Goal: Communication & Community: Share content

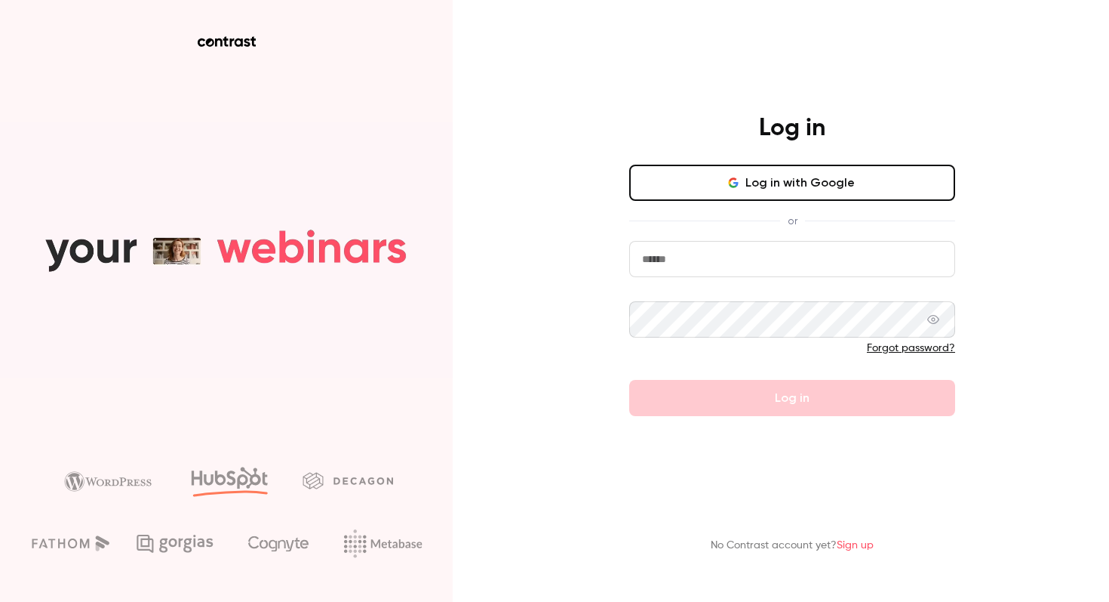
click at [750, 190] on button "Log in with Google" at bounding box center [792, 183] width 326 height 36
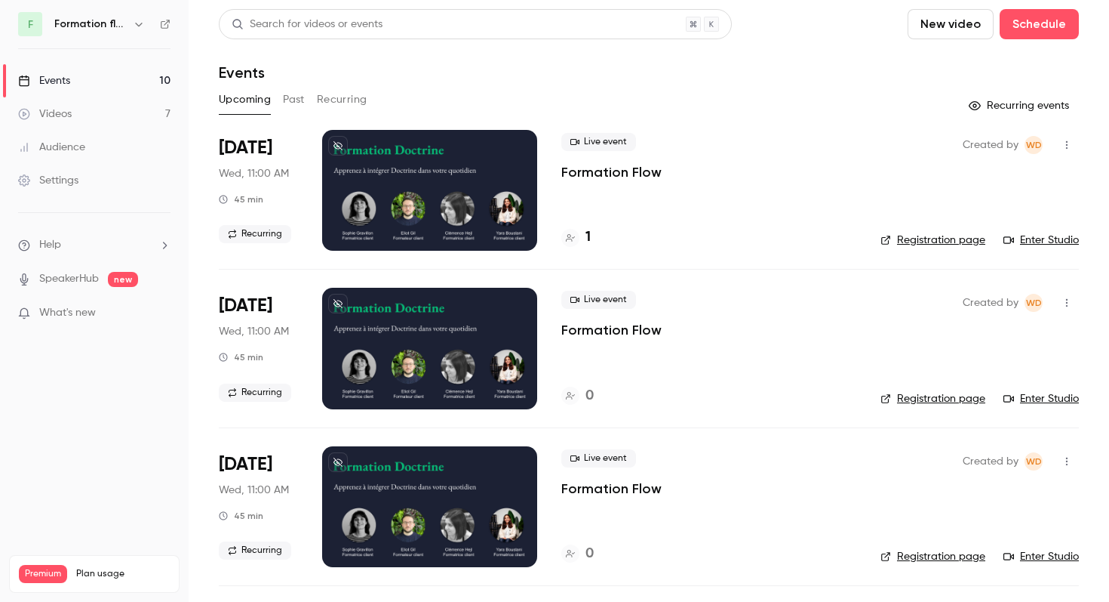
click at [115, 23] on h6 "Formation flow" at bounding box center [90, 24] width 72 height 15
click at [148, 23] on div "F Formation flow" at bounding box center [94, 24] width 152 height 24
click at [140, 23] on icon "button" at bounding box center [139, 24] width 12 height 12
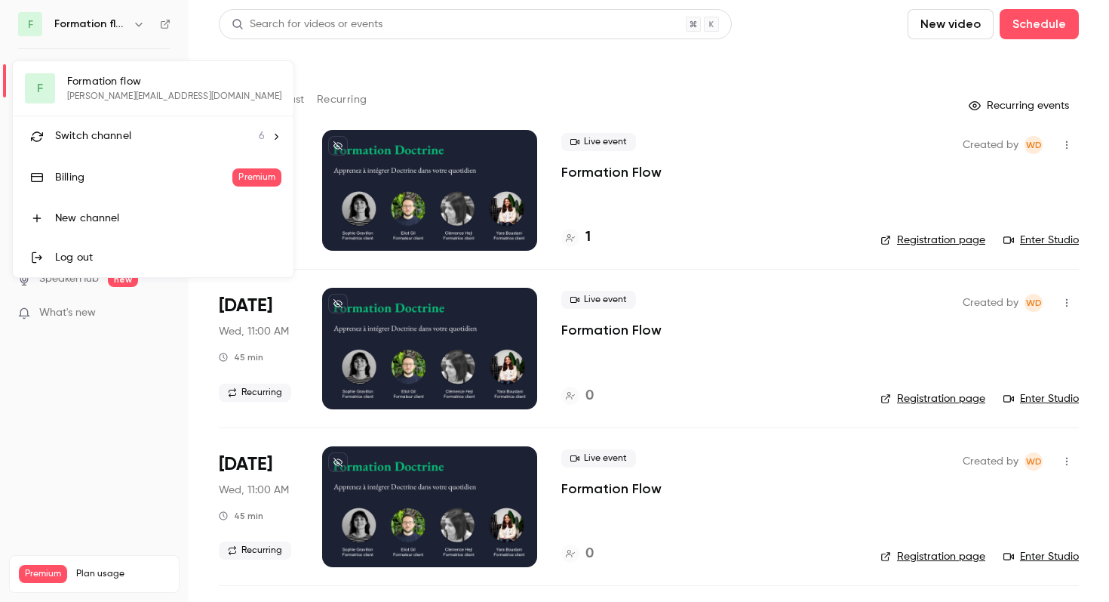
click at [100, 131] on span "Switch channel" at bounding box center [93, 136] width 76 height 16
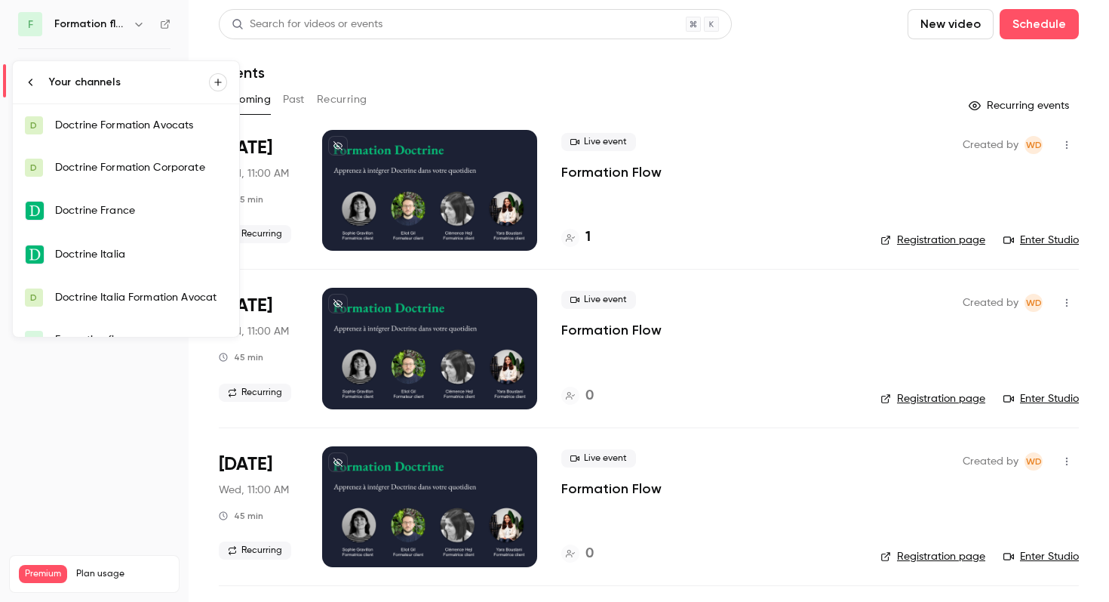
click at [109, 125] on div "Doctrine Formation Avocats" at bounding box center [141, 125] width 172 height 15
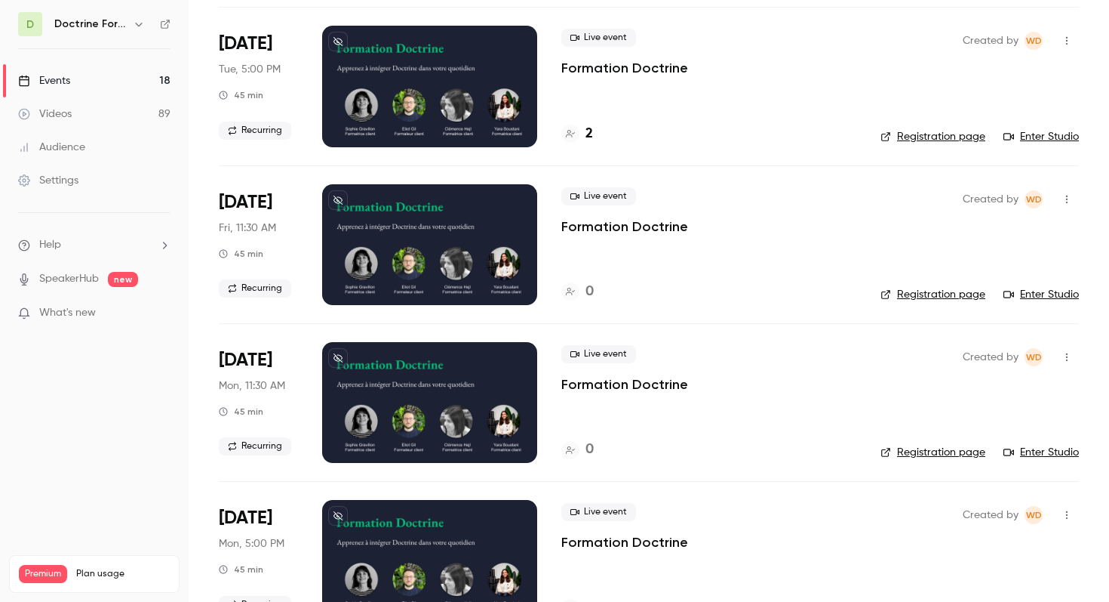
scroll to position [263, 0]
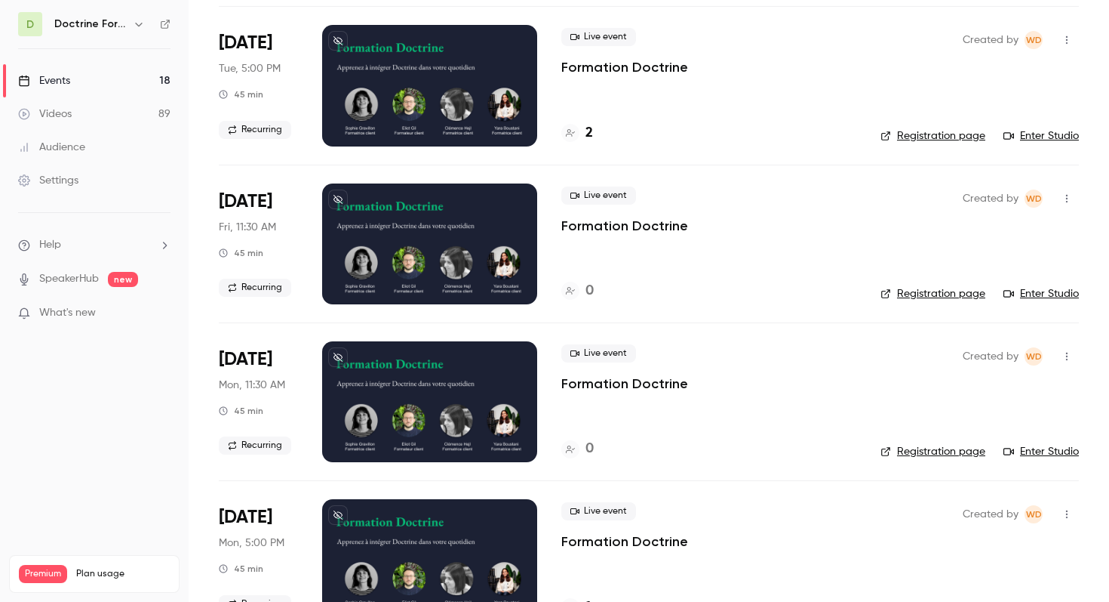
click at [424, 215] on div at bounding box center [429, 243] width 215 height 121
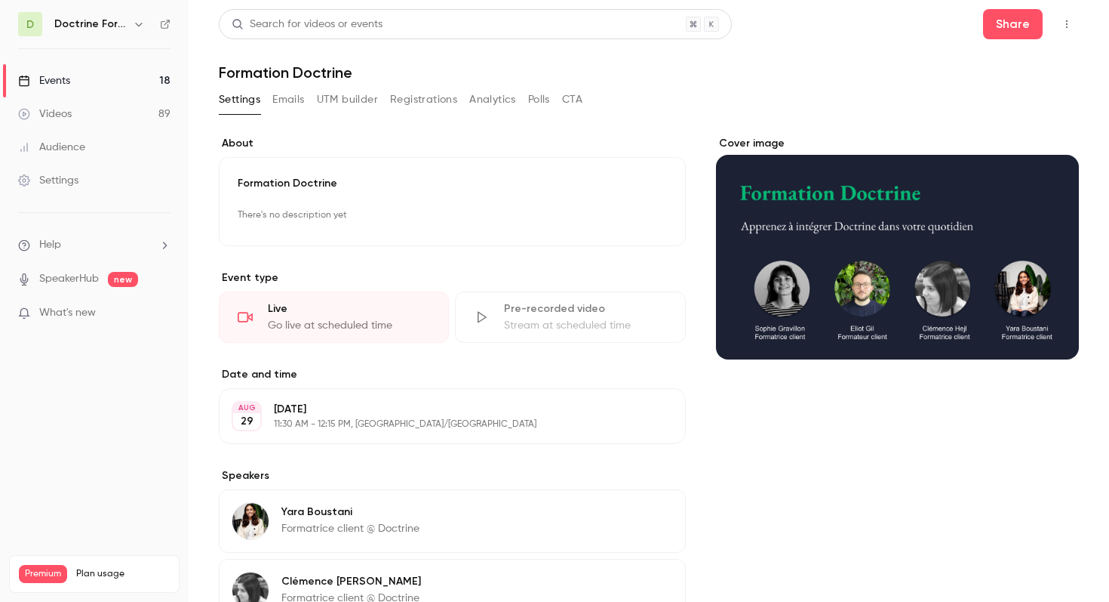
click at [285, 97] on button "Emails" at bounding box center [288, 100] width 32 height 24
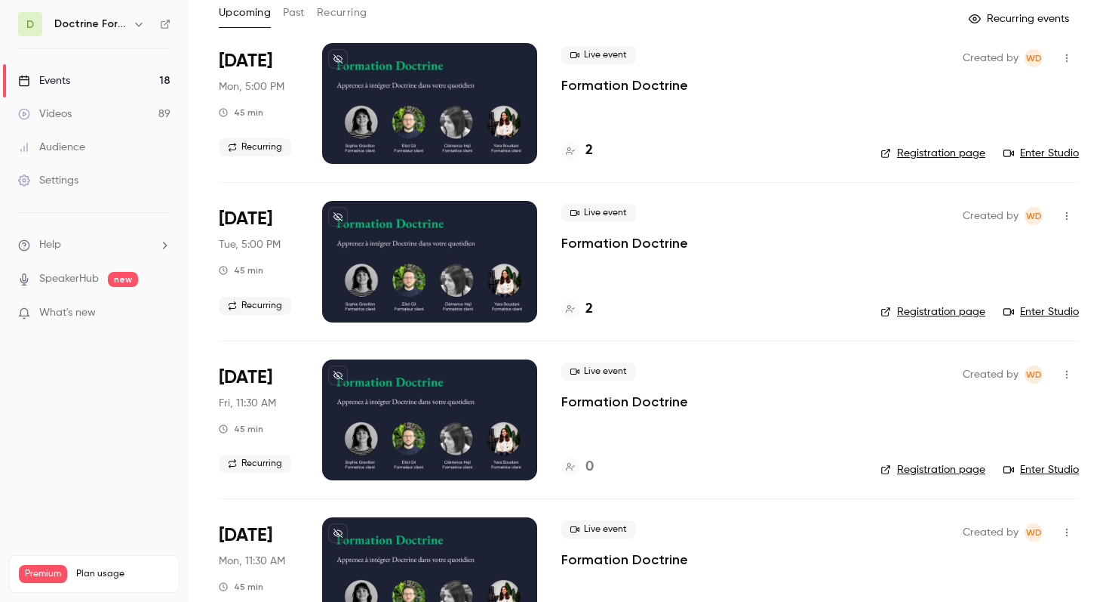
scroll to position [85, 0]
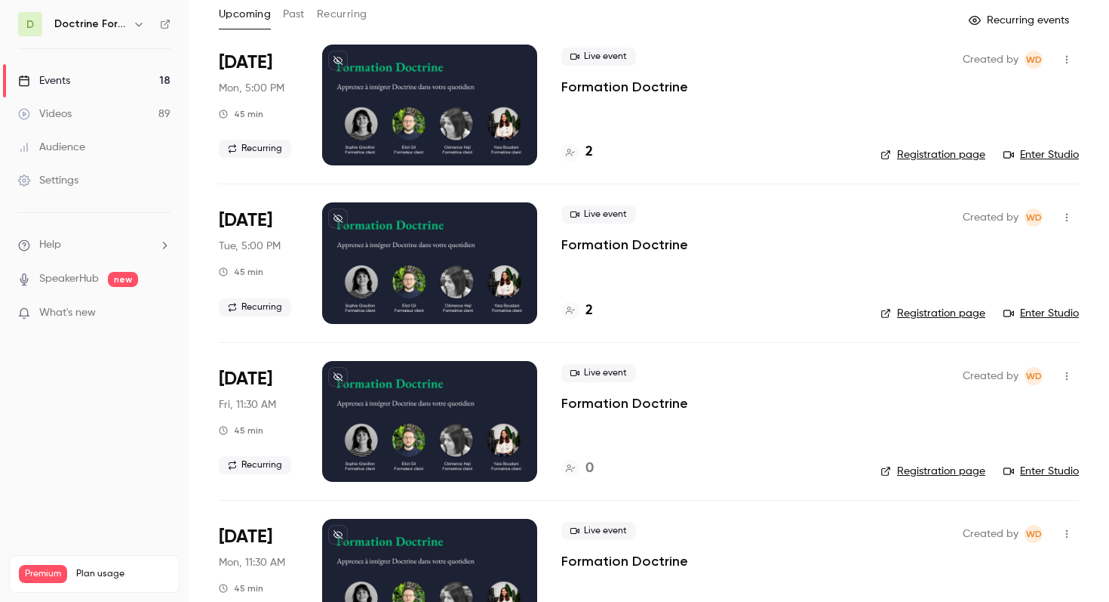
click at [1070, 377] on icon "button" at bounding box center [1067, 376] width 12 height 11
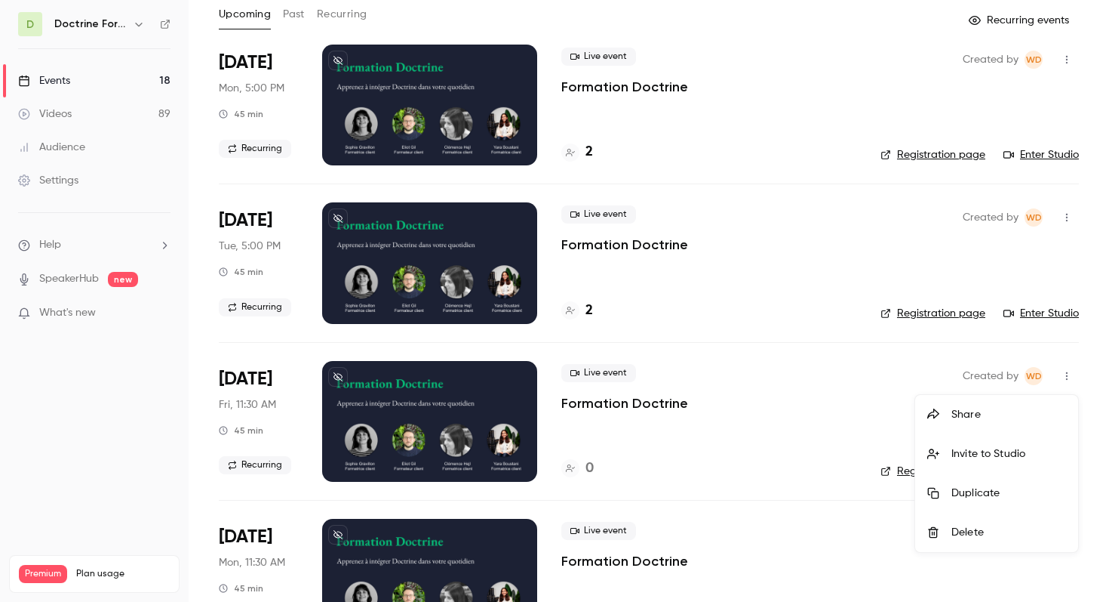
click at [962, 414] on div "Share" at bounding box center [1009, 414] width 115 height 15
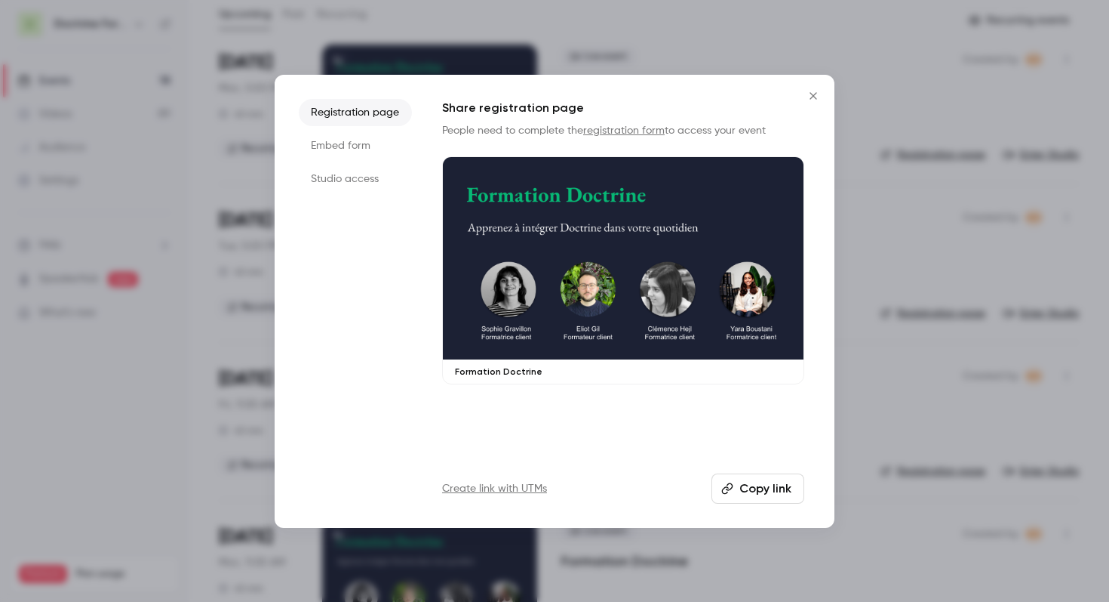
click at [752, 483] on button "Copy link" at bounding box center [758, 488] width 93 height 30
click at [811, 85] on button "Close" at bounding box center [813, 96] width 30 height 30
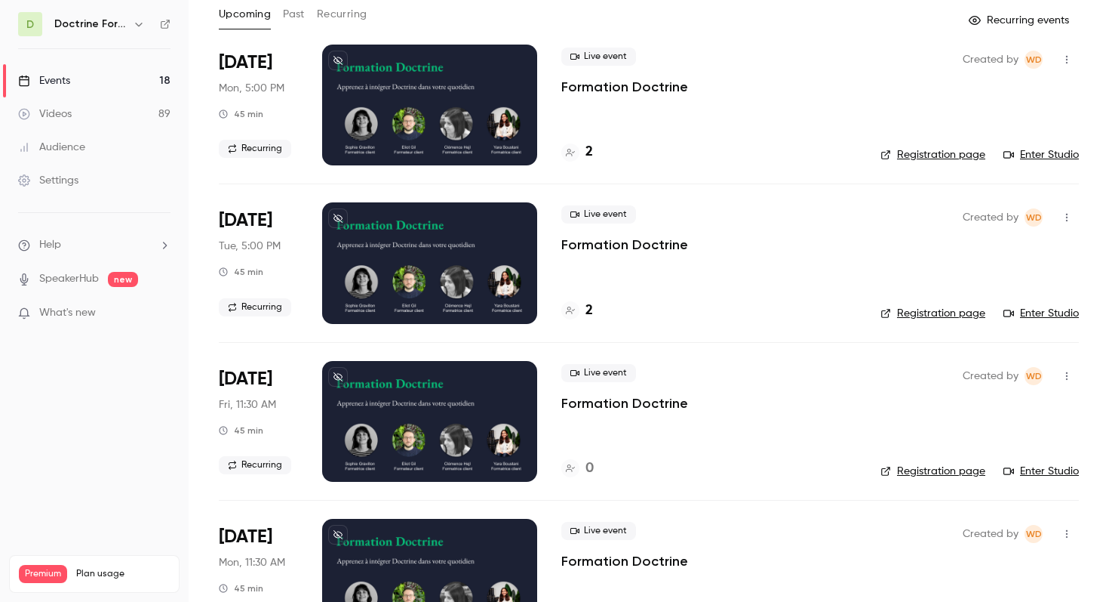
scroll to position [112, 0]
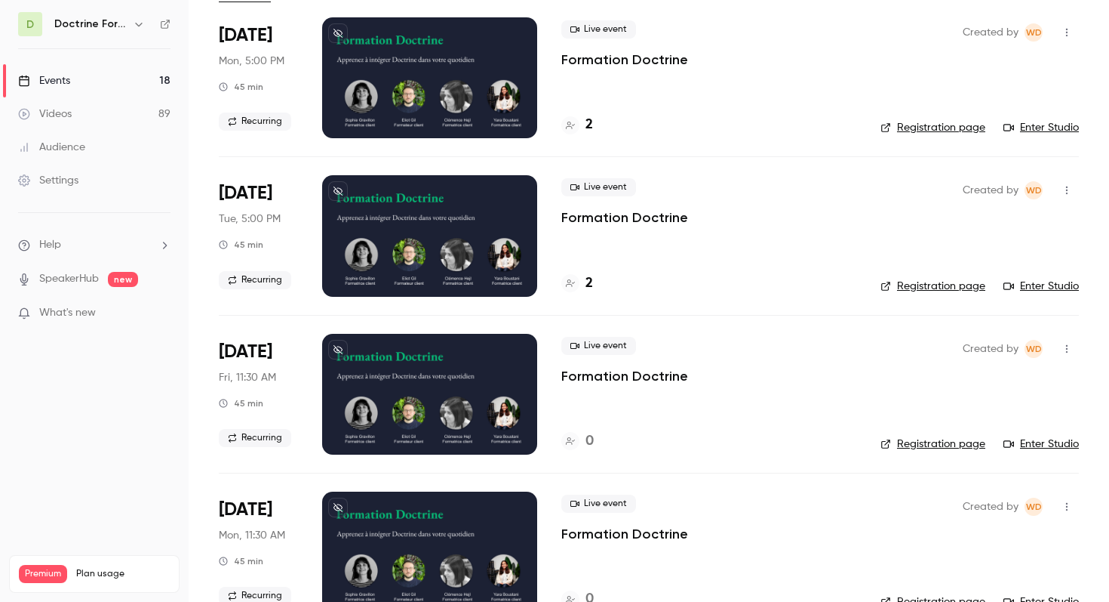
click at [1063, 347] on icon "button" at bounding box center [1067, 348] width 12 height 11
click at [958, 429] on div "Invite to Studio" at bounding box center [1009, 426] width 115 height 15
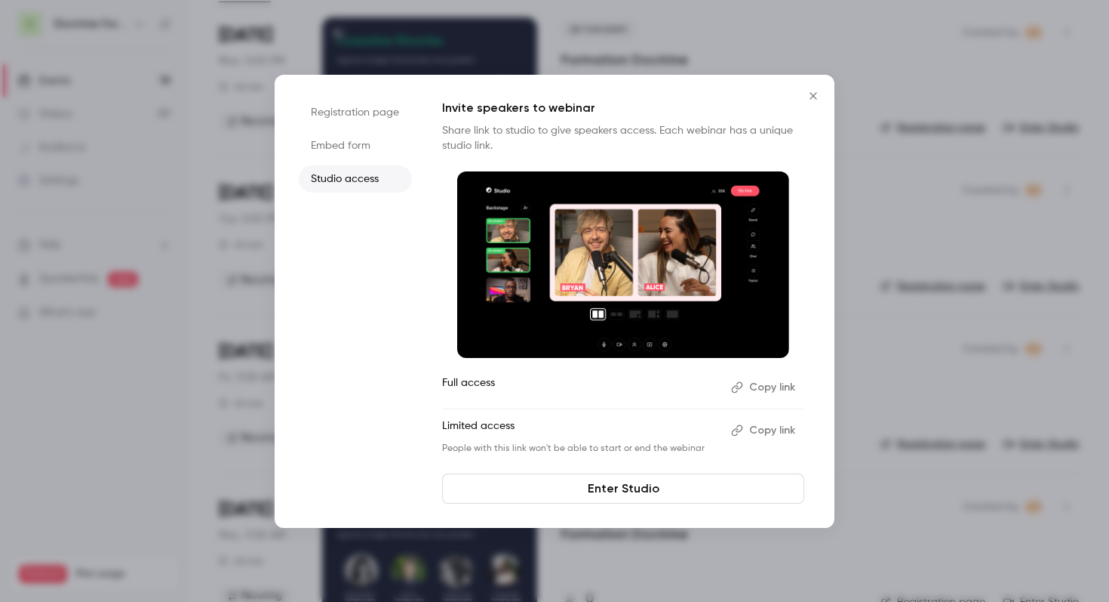
click at [818, 100] on icon "Close" at bounding box center [814, 96] width 18 height 12
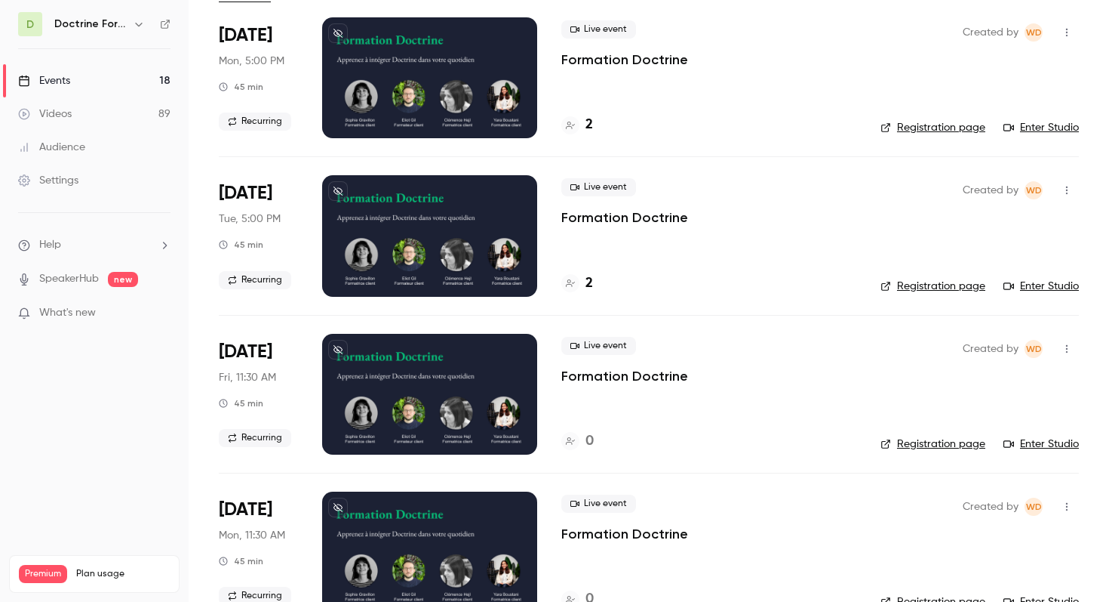
click at [1069, 346] on icon "button" at bounding box center [1067, 348] width 12 height 11
click at [803, 384] on div at bounding box center [554, 301] width 1109 height 602
click at [936, 443] on link "Registration page" at bounding box center [933, 443] width 105 height 15
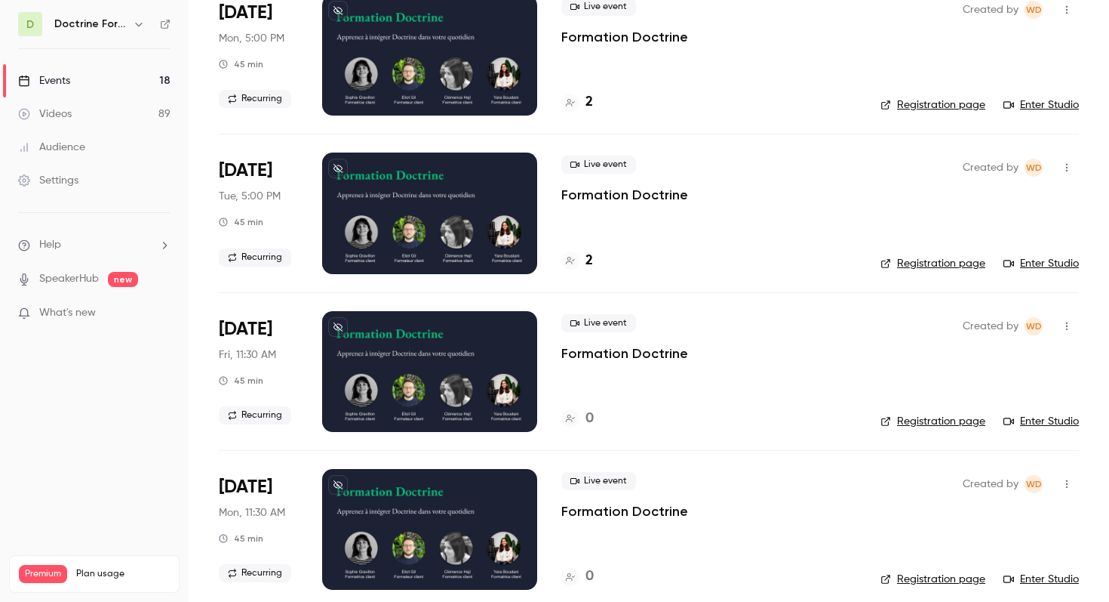
scroll to position [137, 0]
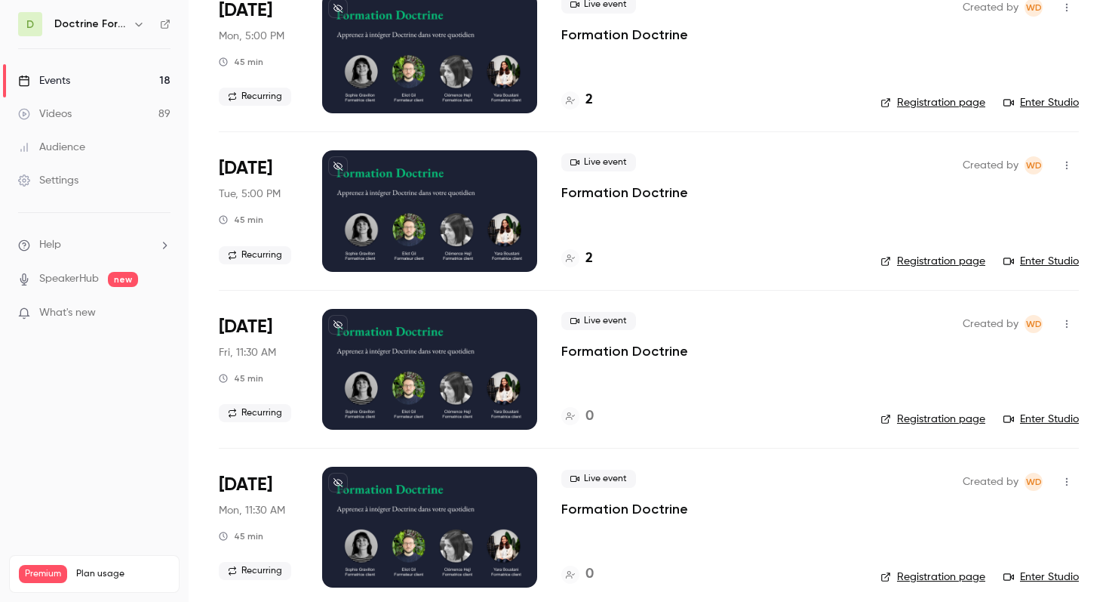
click at [1075, 316] on button "button" at bounding box center [1067, 324] width 24 height 24
click at [821, 287] on div at bounding box center [554, 301] width 1109 height 602
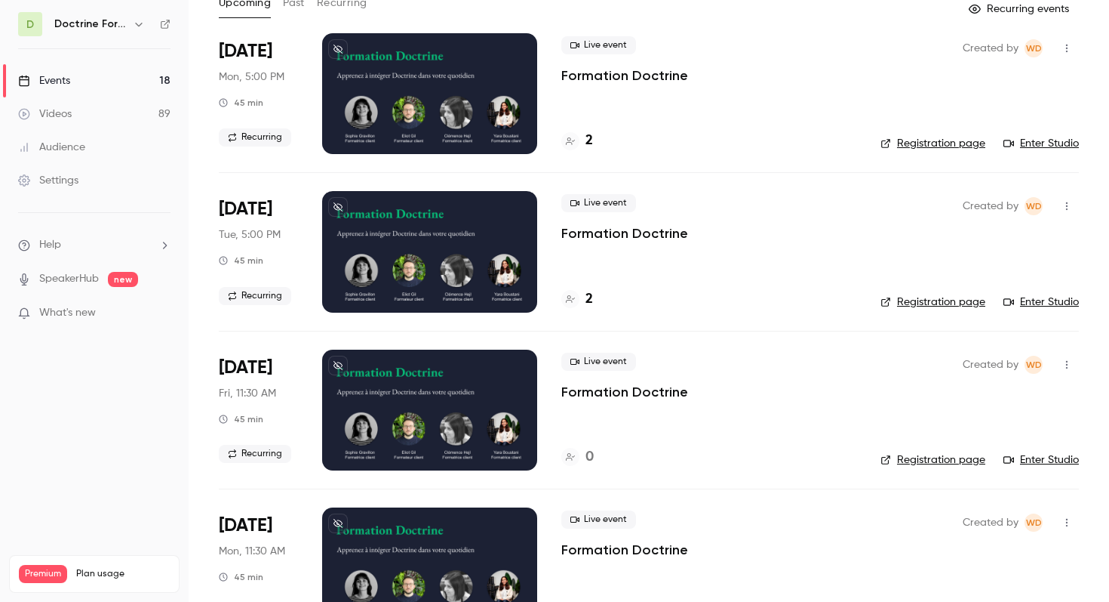
scroll to position [122, 0]
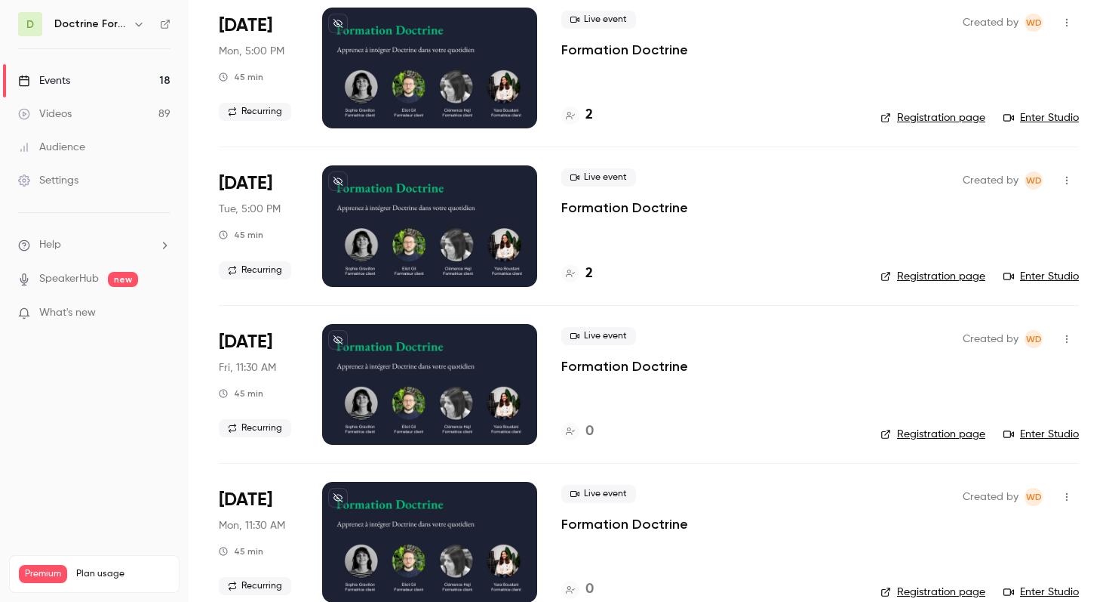
click at [762, 397] on div "Live event Formation Doctrine 0" at bounding box center [709, 384] width 295 height 121
click at [1063, 337] on icon "button" at bounding box center [1067, 339] width 12 height 11
click at [977, 381] on div "Share" at bounding box center [1009, 377] width 115 height 15
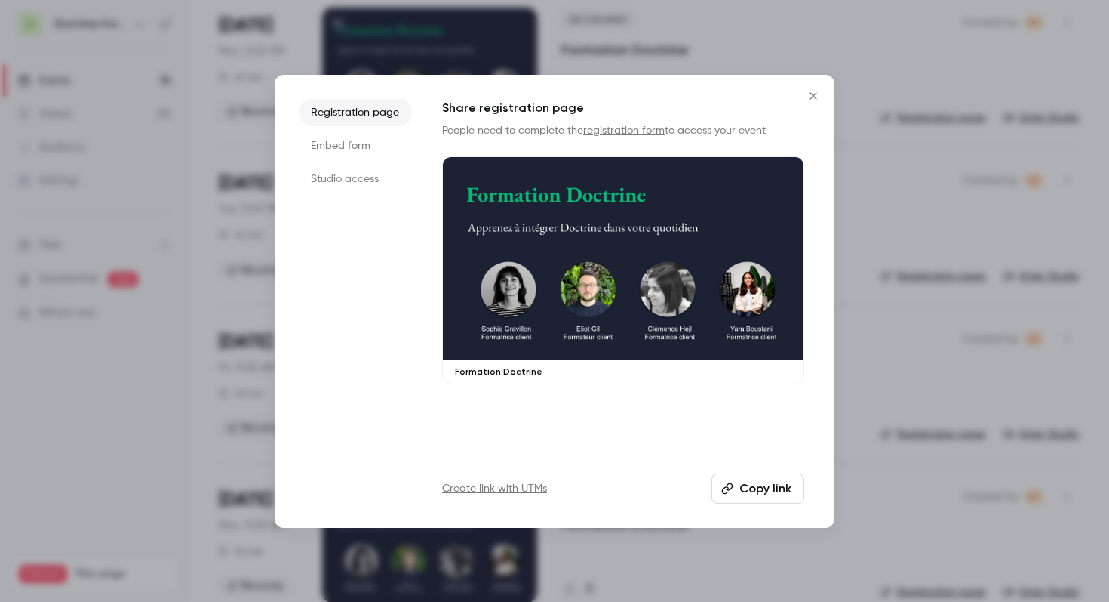
click at [362, 141] on li "Embed form" at bounding box center [355, 145] width 113 height 27
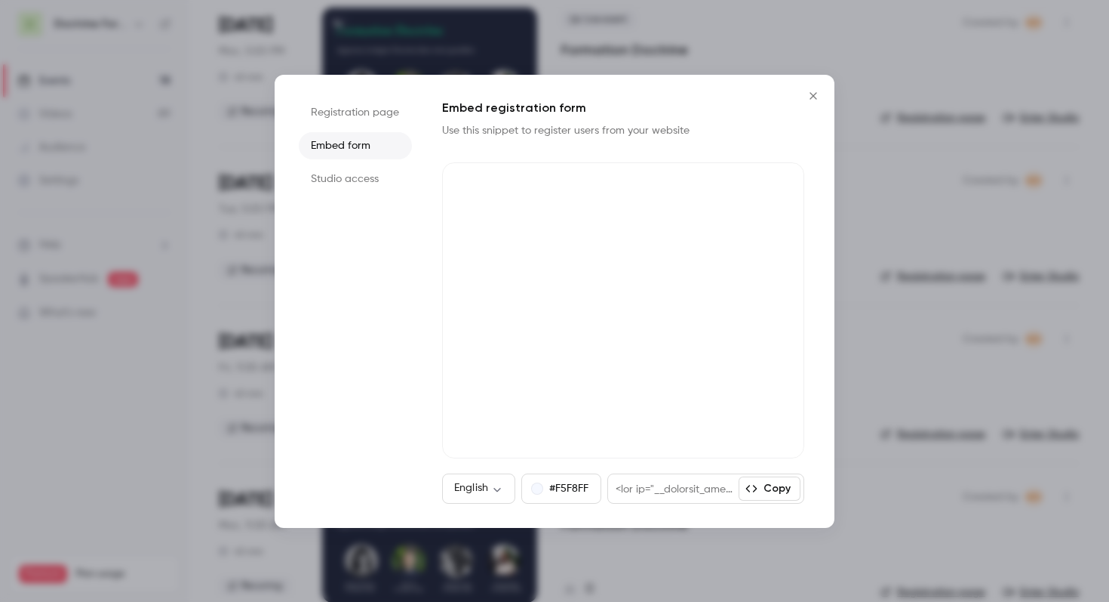
click at [347, 177] on li "Studio access" at bounding box center [355, 178] width 113 height 27
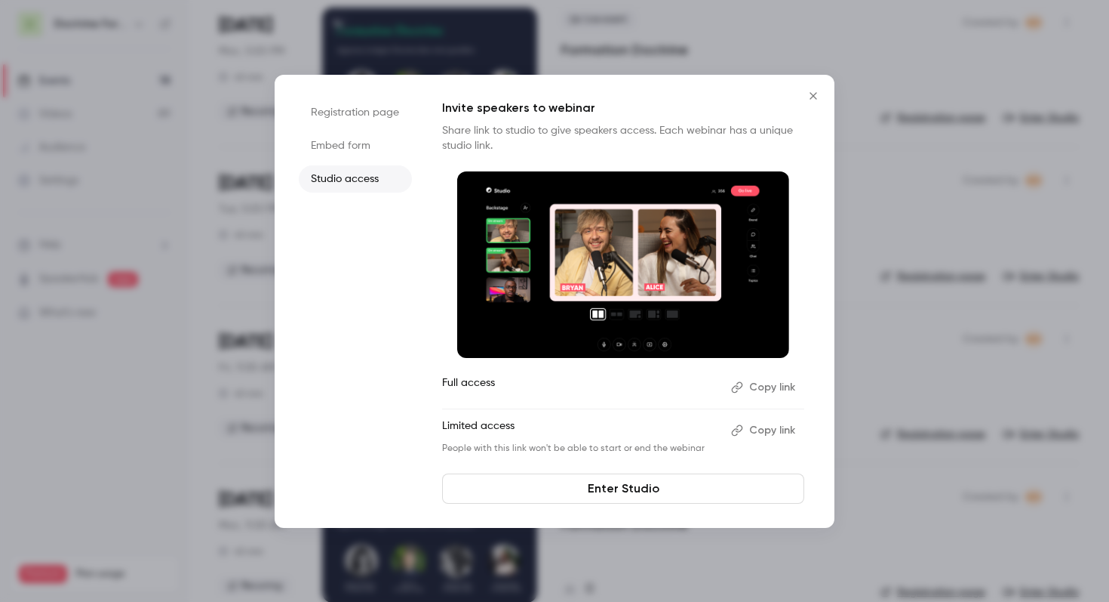
click at [352, 122] on li "Registration page" at bounding box center [355, 112] width 113 height 27
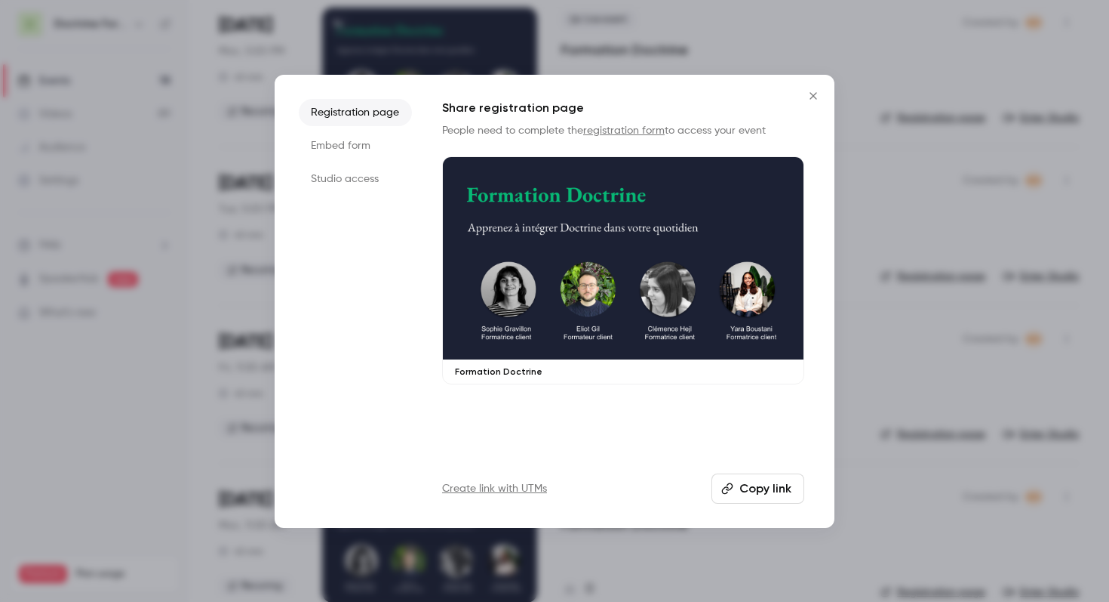
click at [755, 491] on button "Copy link" at bounding box center [758, 488] width 93 height 30
